Goal: Task Accomplishment & Management: Manage account settings

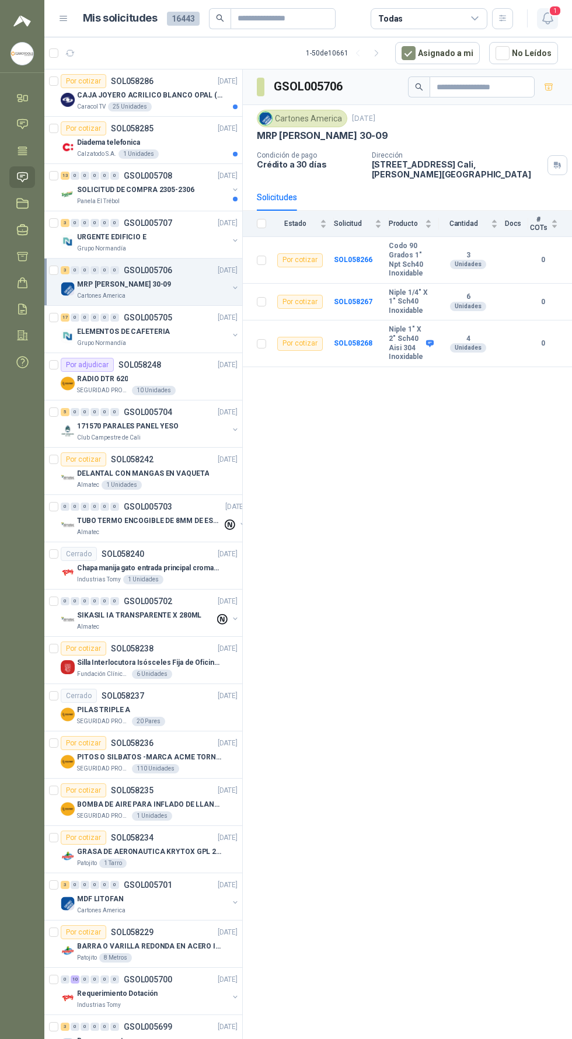
click at [552, 12] on span "1" at bounding box center [555, 10] width 13 height 11
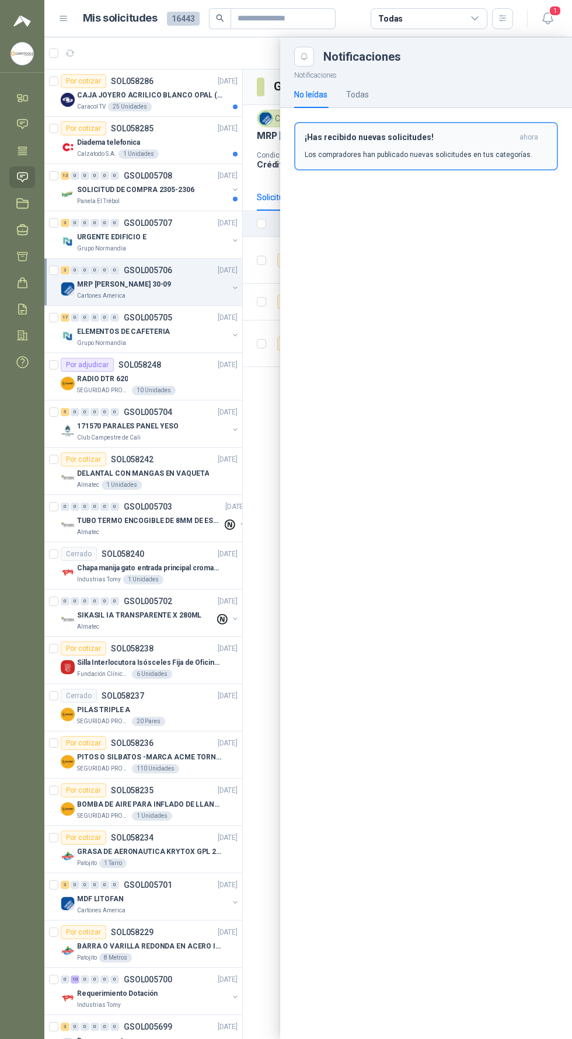
click at [498, 136] on h3 "¡Has recibido nuevas solicitudes!" at bounding box center [410, 137] width 210 height 10
